Goal: Register for event/course

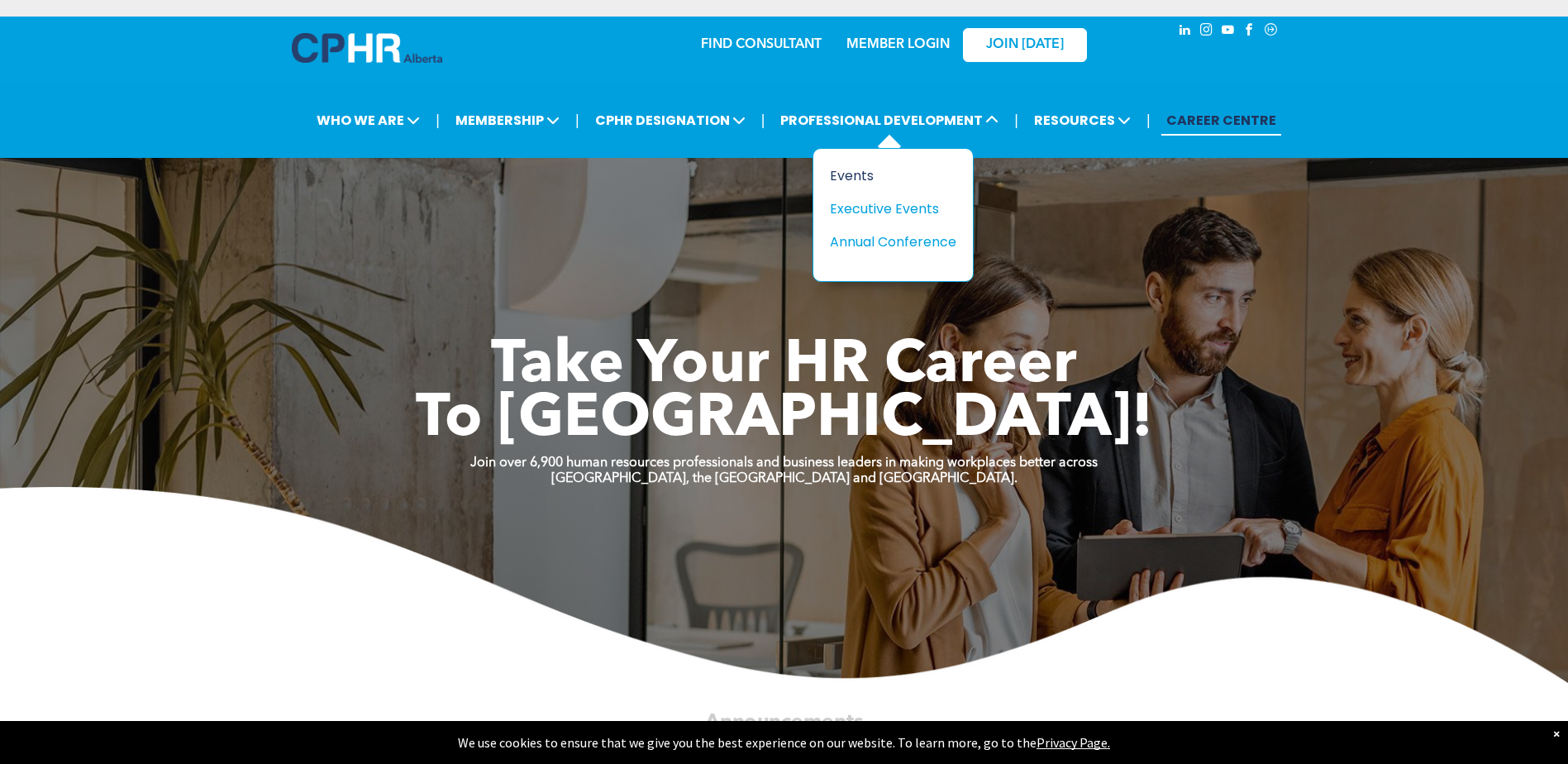
click at [864, 175] on div "Events" at bounding box center [886, 175] width 114 height 21
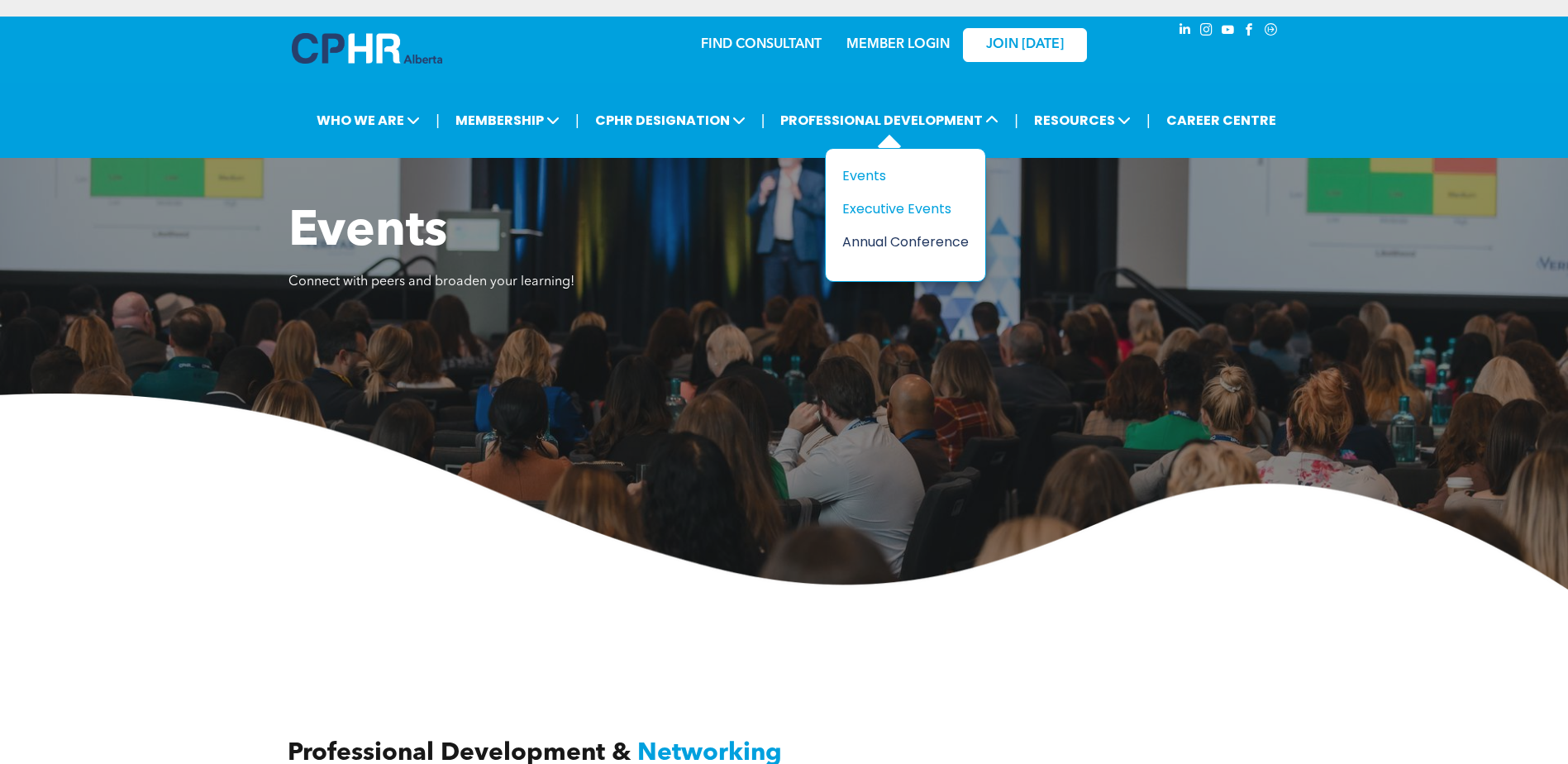
click at [904, 235] on div "Annual Conference" at bounding box center [899, 241] width 114 height 21
